Goal: Browse casually

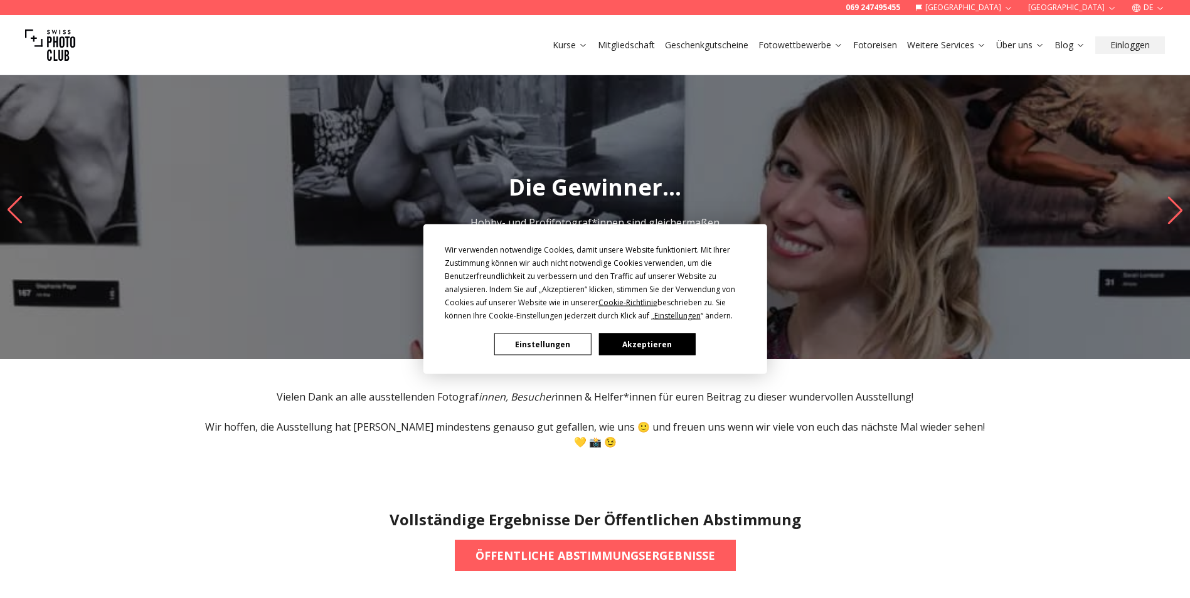
click at [664, 344] on button "Akzeptieren" at bounding box center [646, 345] width 97 height 22
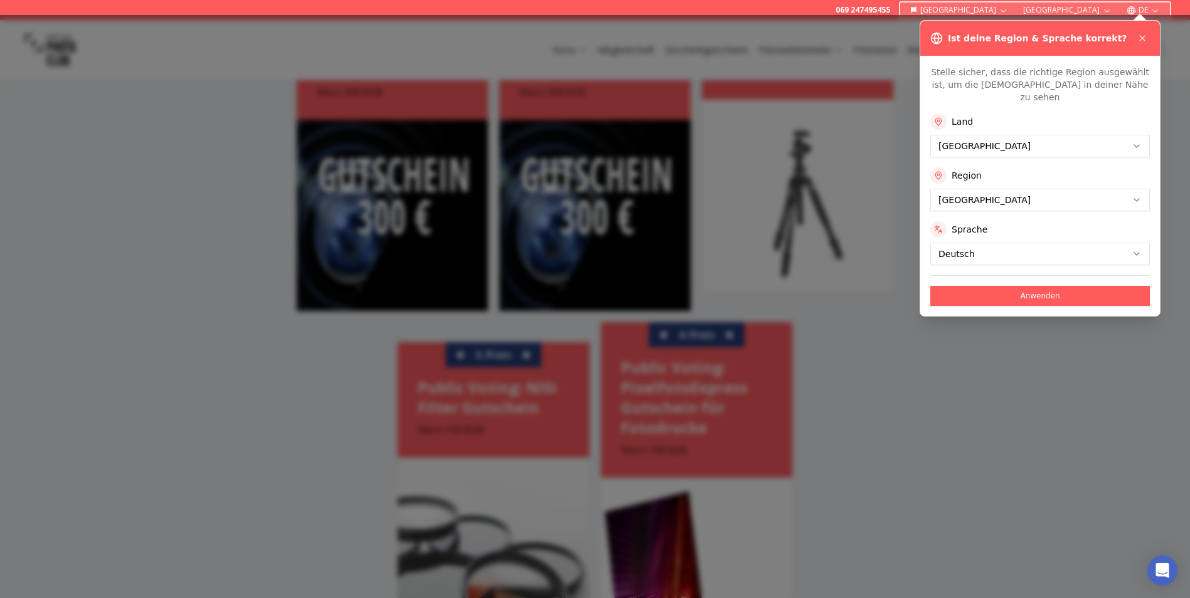
scroll to position [941, 0]
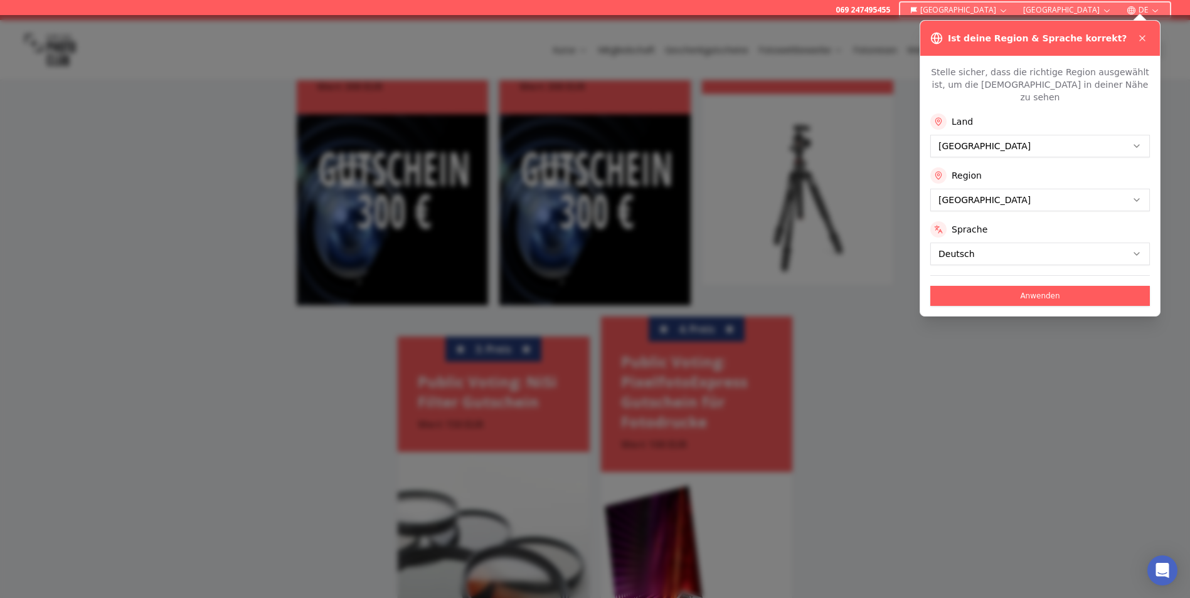
click at [1158, 37] on div "Ist deine Region & Sprache korrekt?" at bounding box center [1040, 38] width 240 height 35
click at [1145, 38] on icon at bounding box center [1142, 38] width 10 height 10
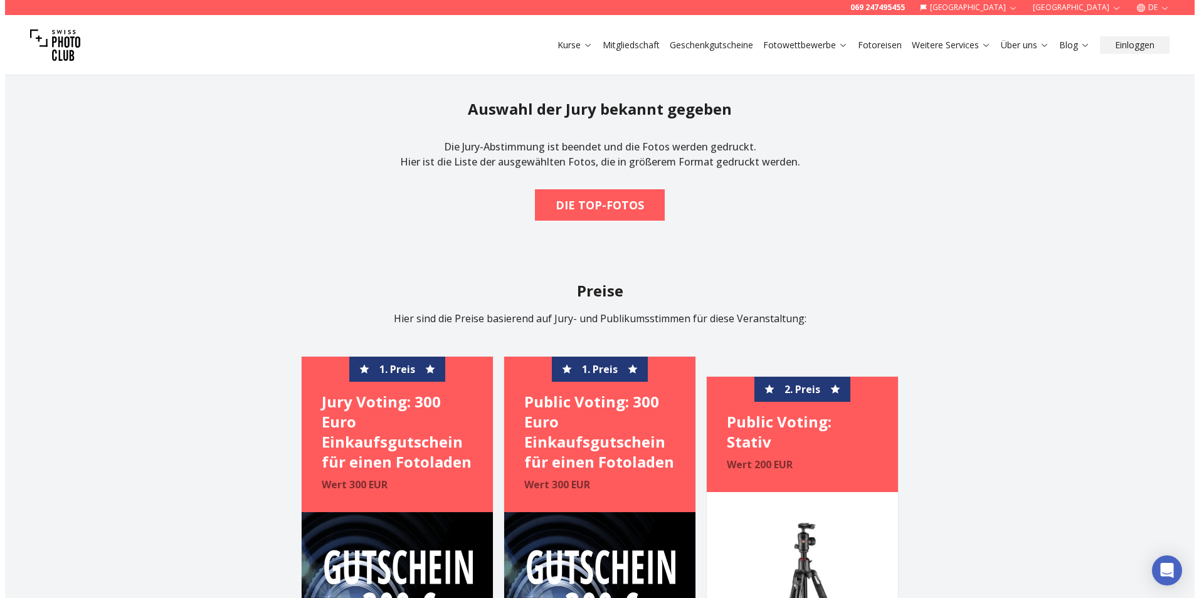
scroll to position [502, 0]
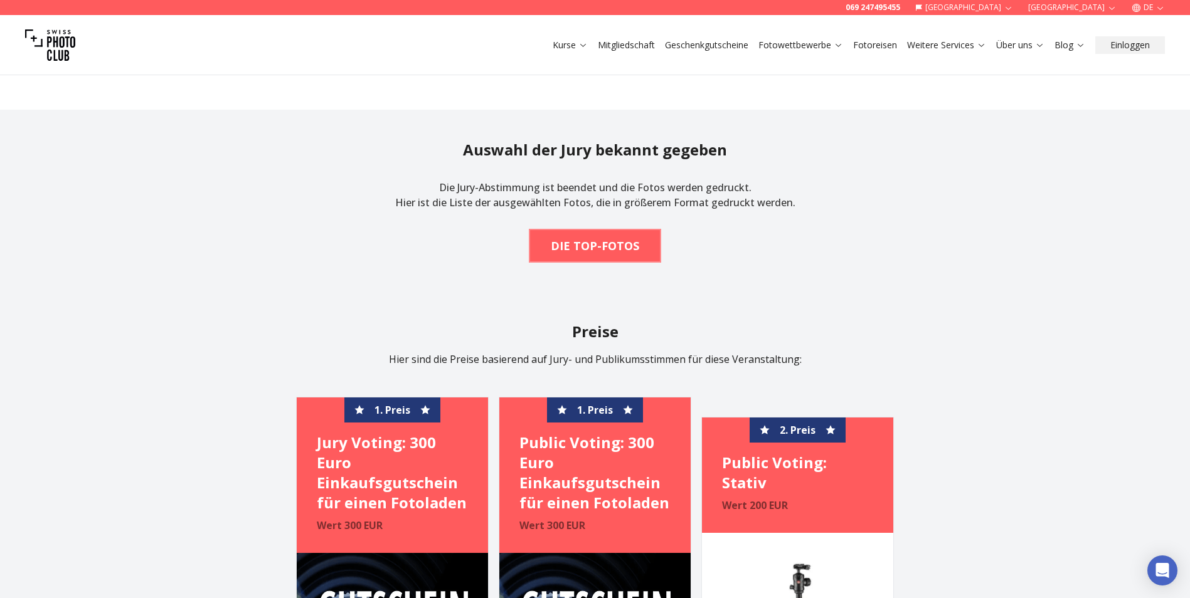
click at [593, 237] on b "DIE TOP-FOTOS" at bounding box center [595, 246] width 88 height 18
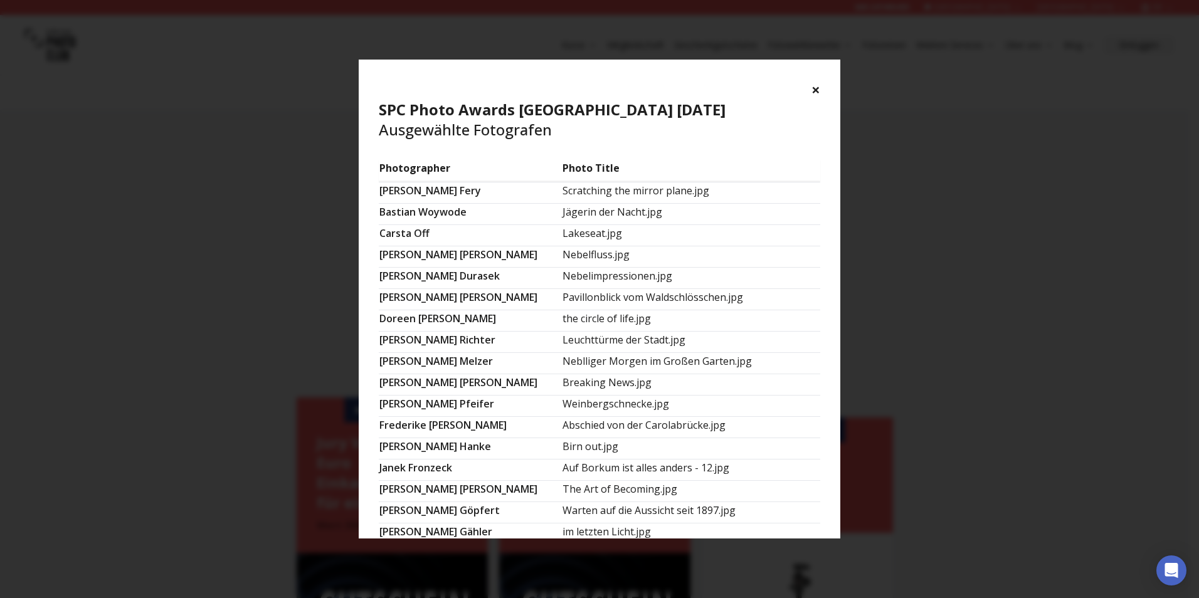
scroll to position [314, 0]
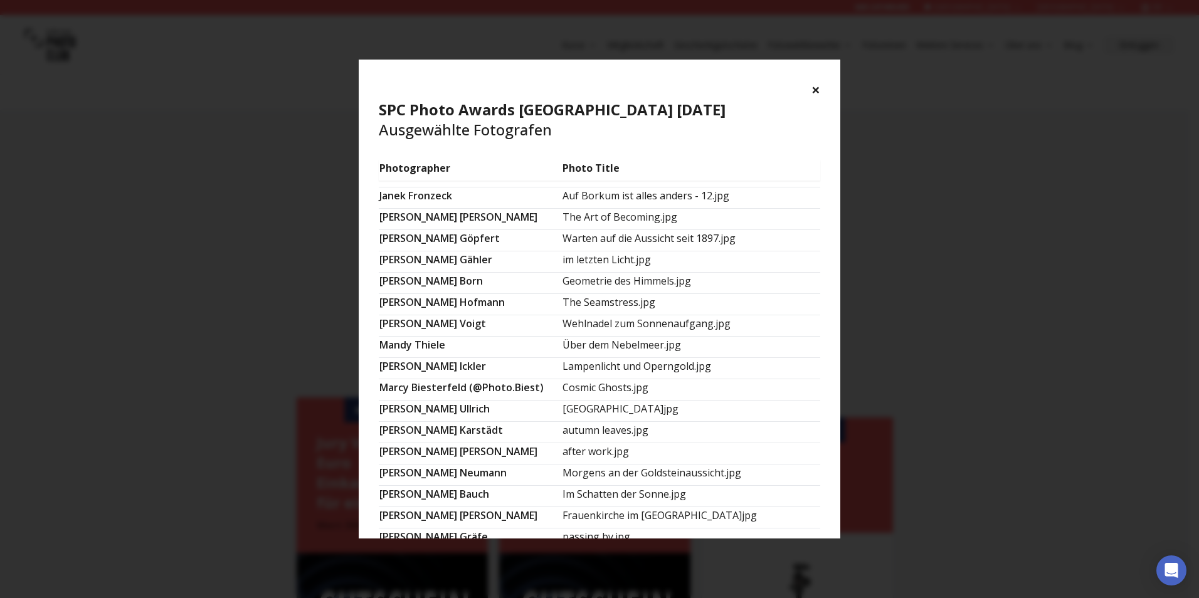
click at [634, 238] on td "Warten auf die Aussicht seit 1897.jpg" at bounding box center [691, 240] width 258 height 21
click at [428, 233] on td "[PERSON_NAME]" at bounding box center [470, 240] width 183 height 21
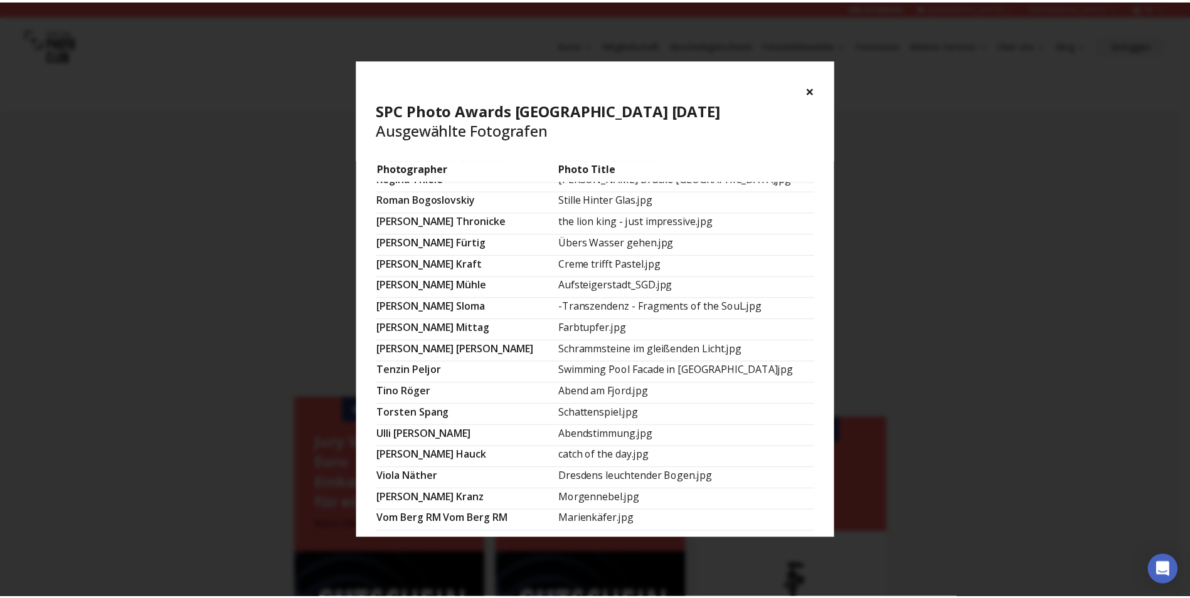
scroll to position [729, 0]
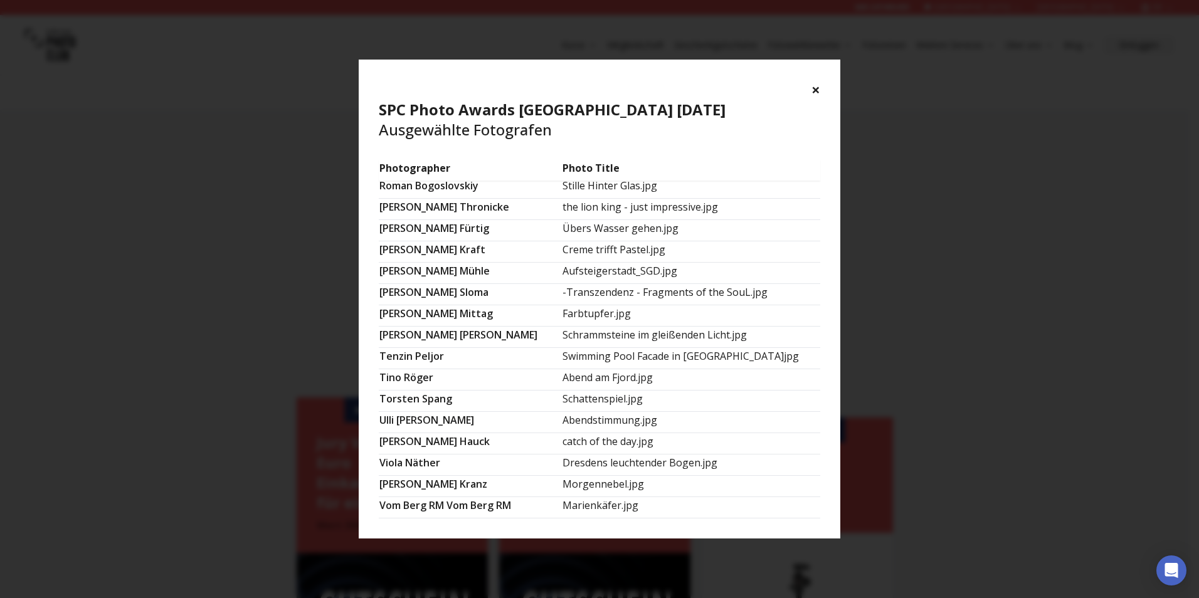
click at [632, 357] on td "Swimming Pool Facade in [GEOGRAPHIC_DATA]jpg" at bounding box center [691, 358] width 258 height 21
click at [714, 210] on td "the lion king - just impressive.jpg" at bounding box center [691, 209] width 258 height 21
drag, startPoint x: 714, startPoint y: 210, endPoint x: 817, endPoint y: 95, distance: 154.2
click at [817, 95] on button "×" at bounding box center [816, 90] width 9 height 20
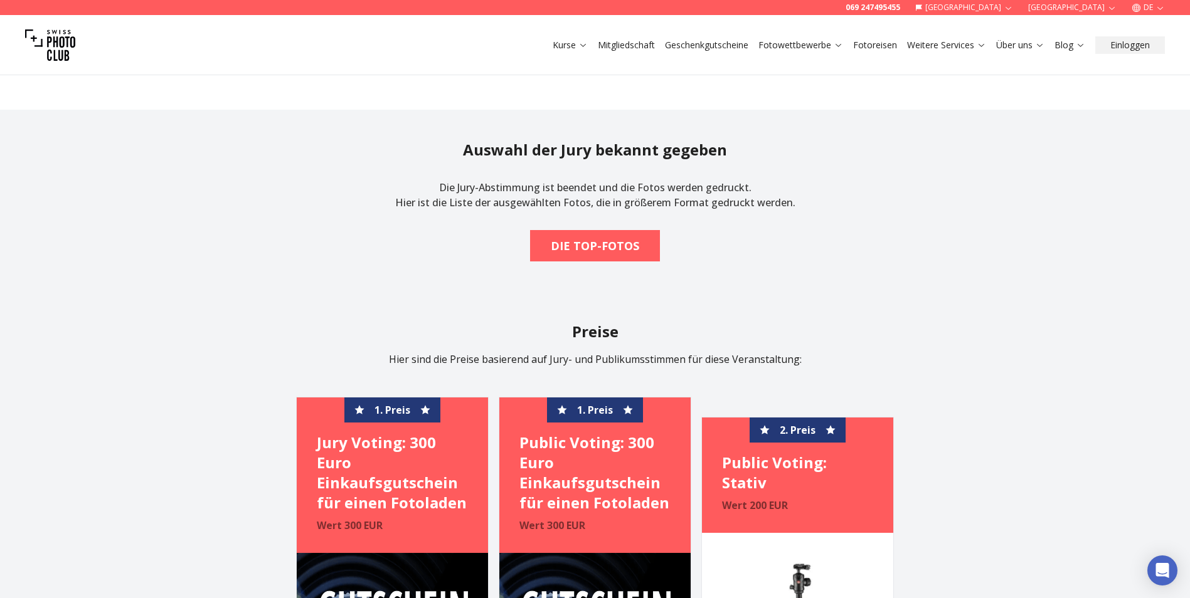
scroll to position [0, 0]
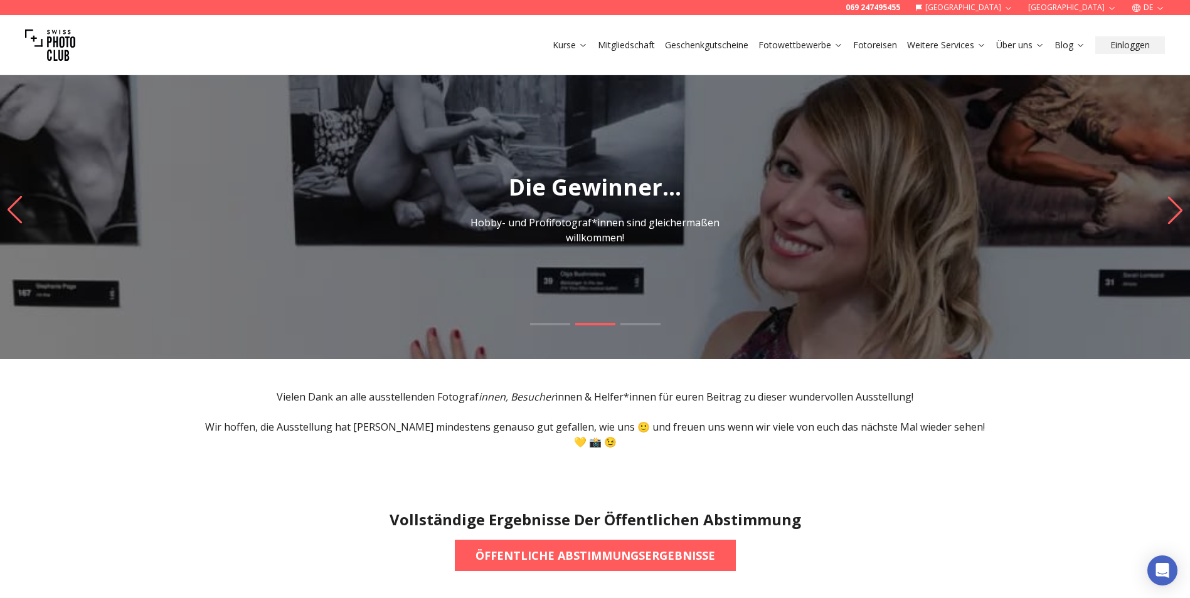
drag, startPoint x: 792, startPoint y: 295, endPoint x: 704, endPoint y: 56, distance: 255.2
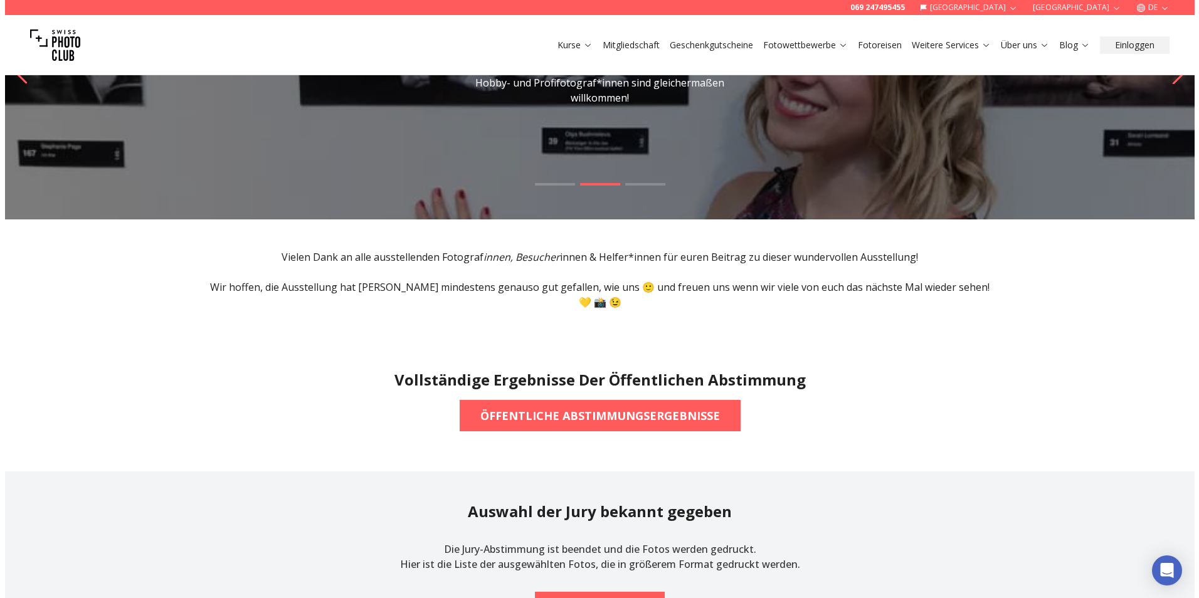
scroll to position [251, 0]
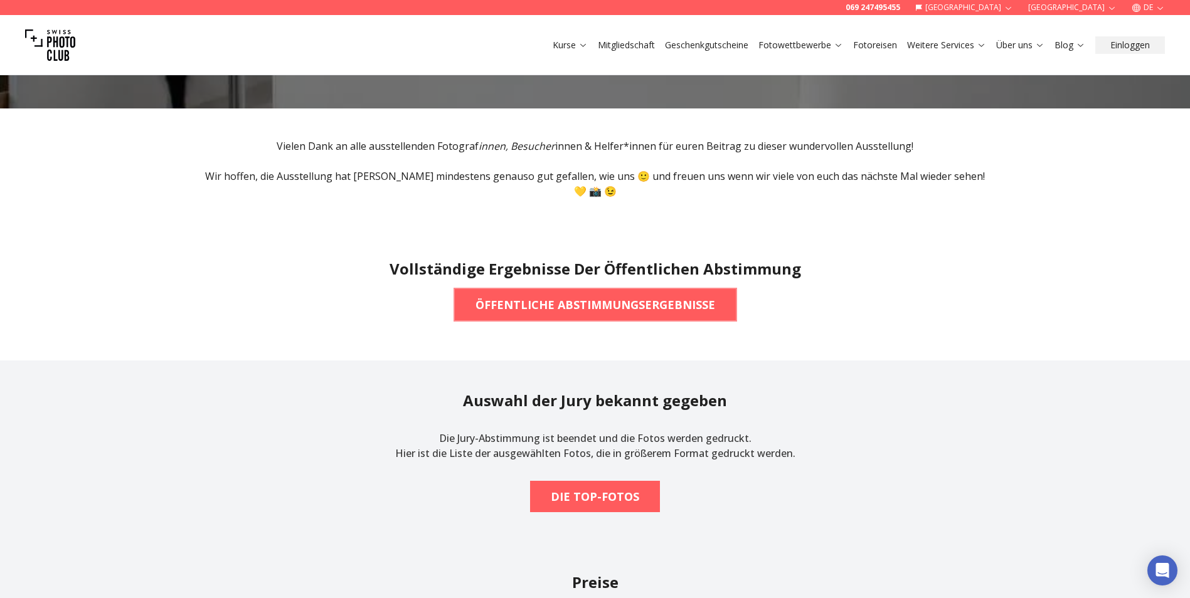
click at [630, 296] on b "ÖFFENTLICHE ABSTIMMUNGSERGEBNISSE" at bounding box center [595, 305] width 240 height 18
